Goal: Find specific page/section: Find specific page/section

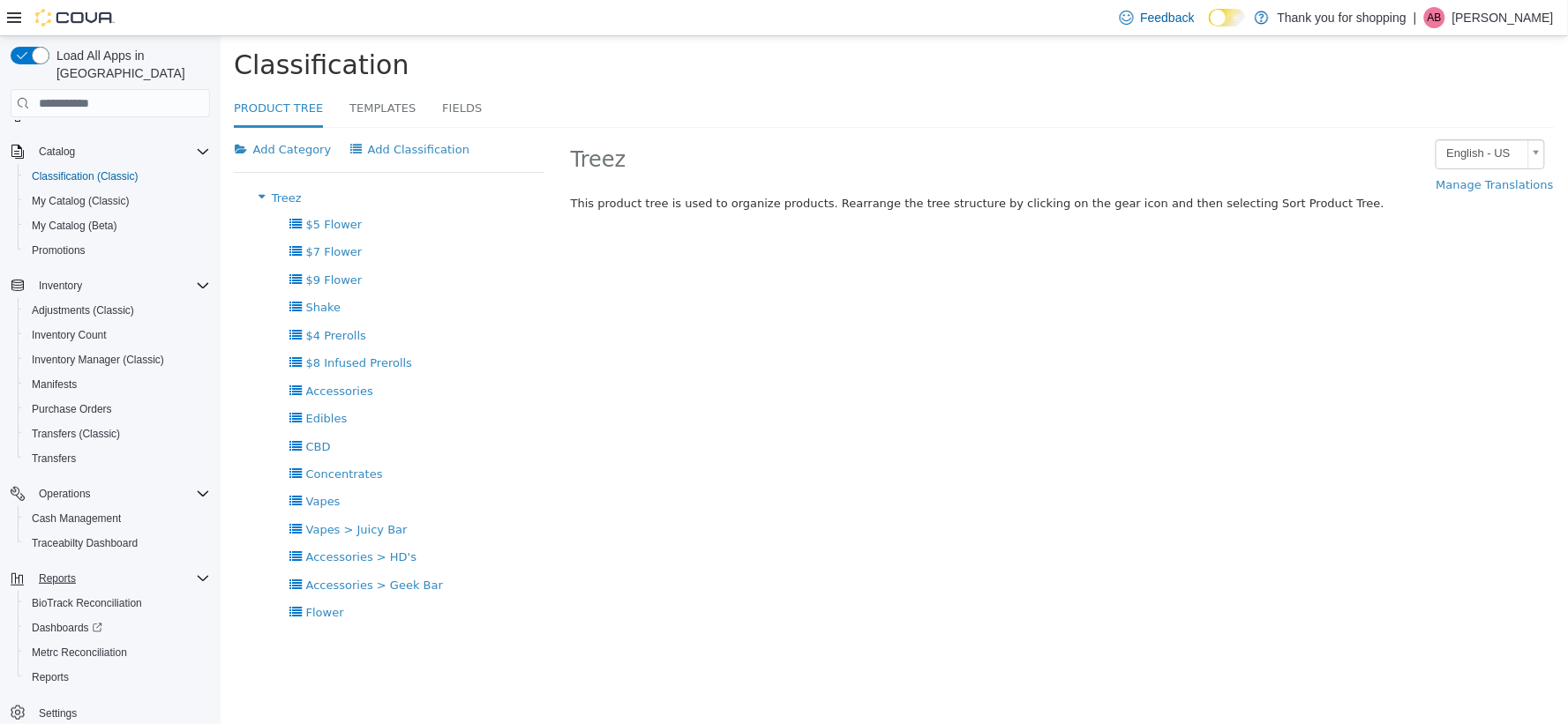
scroll to position [98, 0]
click at [67, 511] on span "Cash Management" at bounding box center [76, 518] width 90 height 14
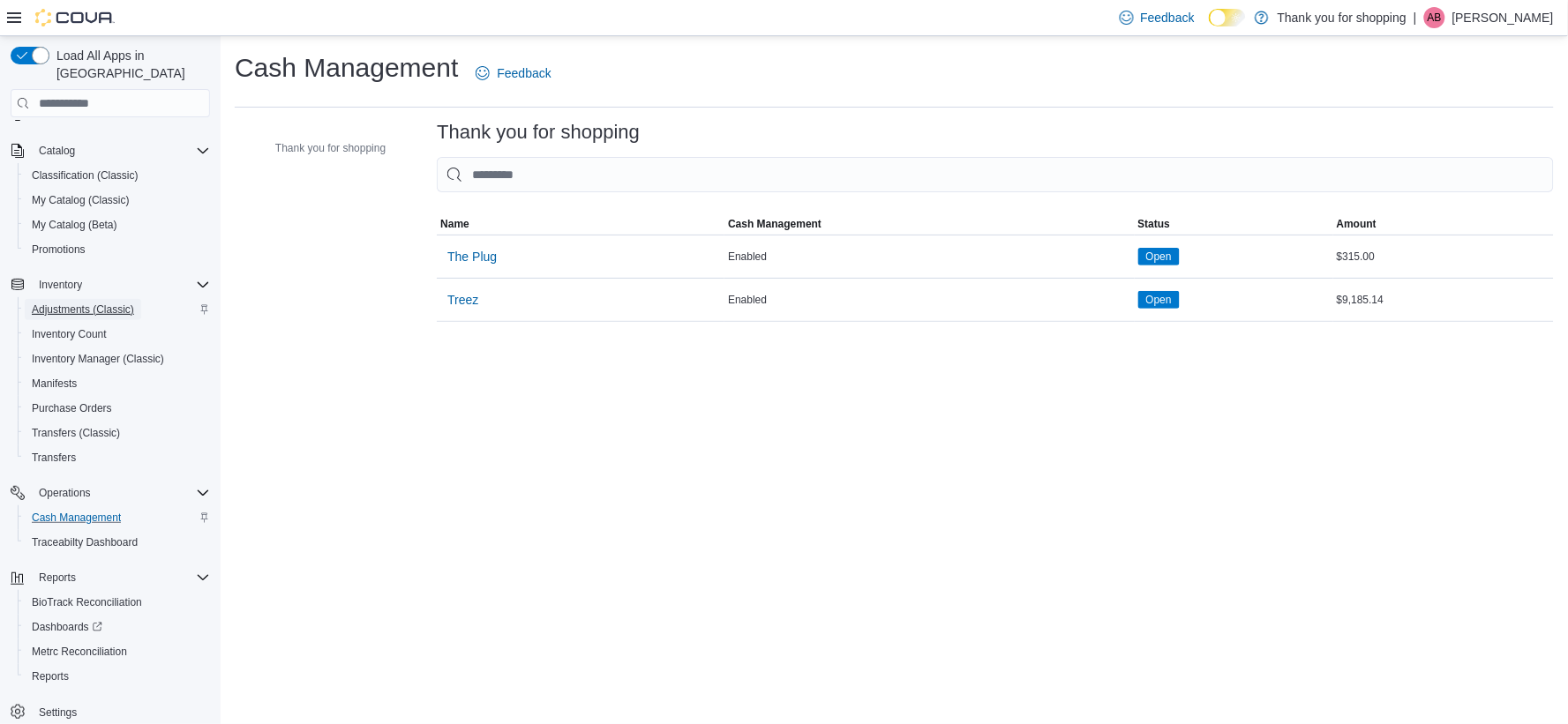
click at [76, 302] on span "Adjustments (Classic)" at bounding box center [82, 310] width 102 height 14
